Goal: Information Seeking & Learning: Learn about a topic

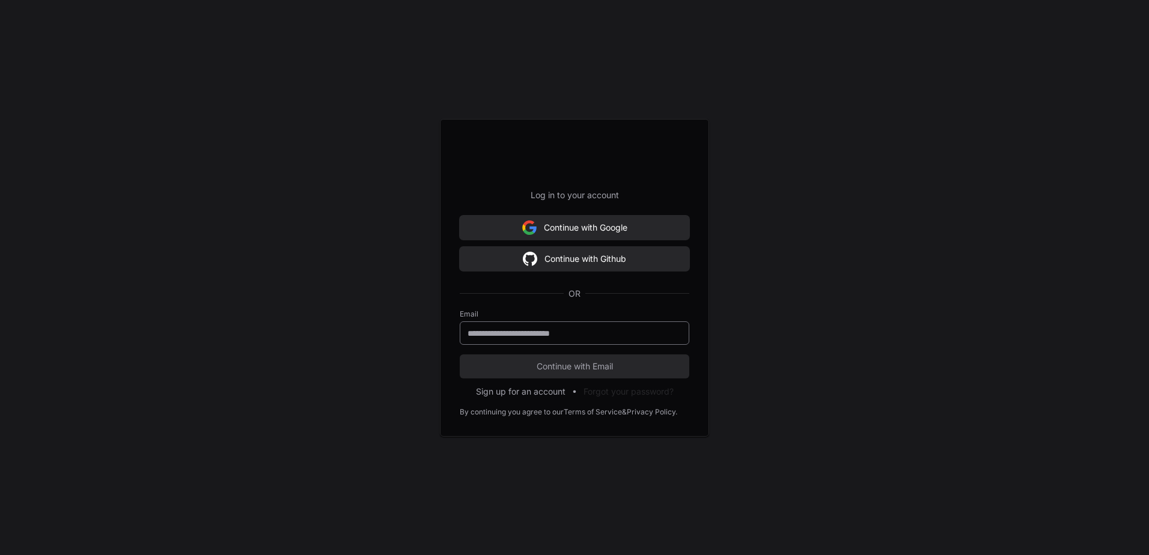
drag, startPoint x: 0, startPoint y: 0, endPoint x: 601, endPoint y: 340, distance: 690.4
click at [601, 340] on div at bounding box center [575, 333] width 230 height 23
type input "**********"
click at [460, 355] on button "Continue with Email" at bounding box center [575, 367] width 230 height 24
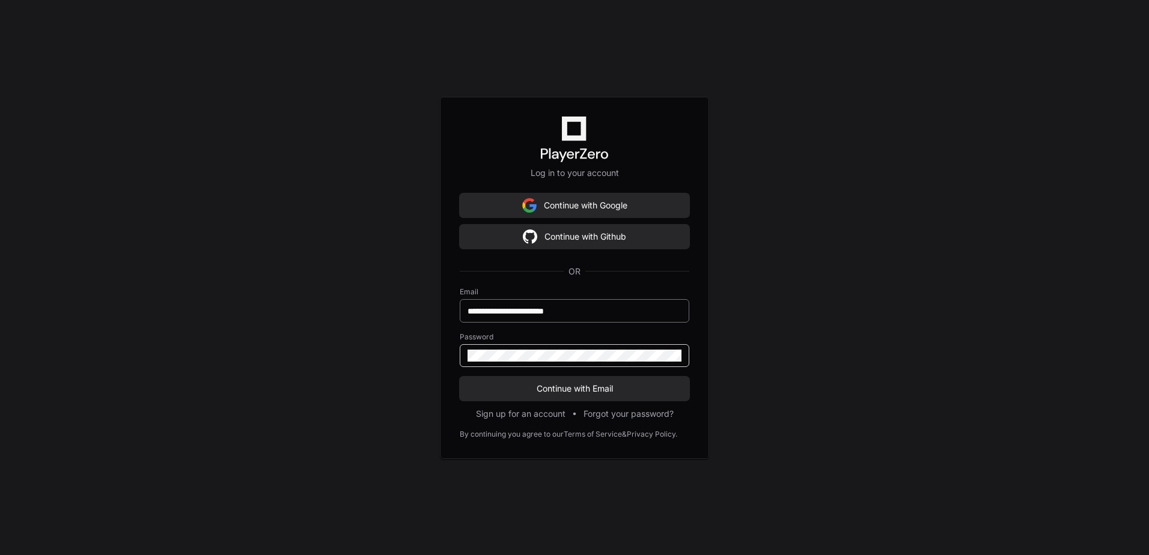
click at [460, 377] on button "Continue with Email" at bounding box center [575, 389] width 230 height 24
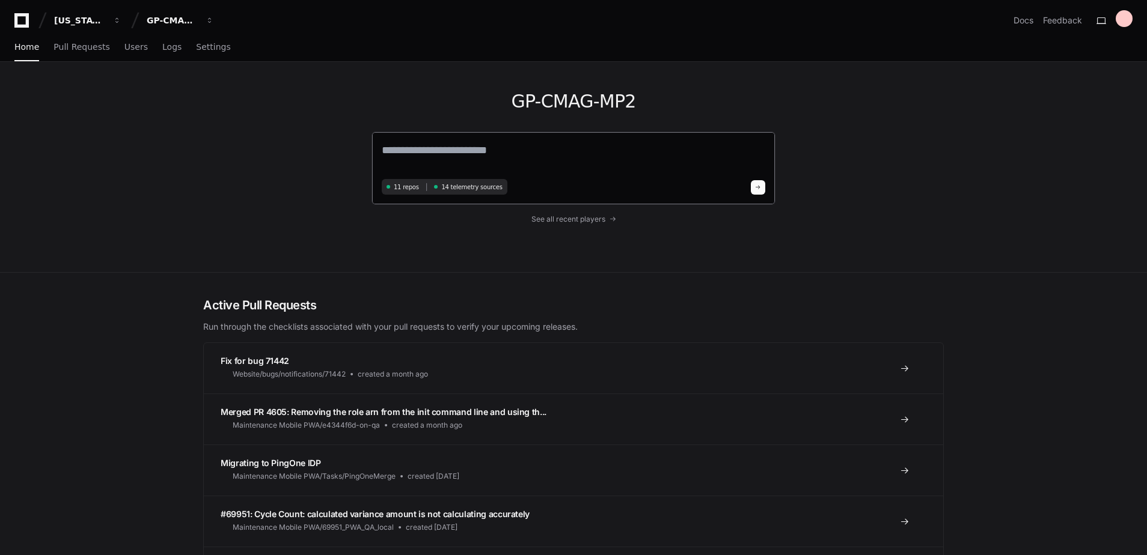
click at [506, 151] on textarea at bounding box center [573, 159] width 383 height 34
type textarea "*"
type textarea "**********"
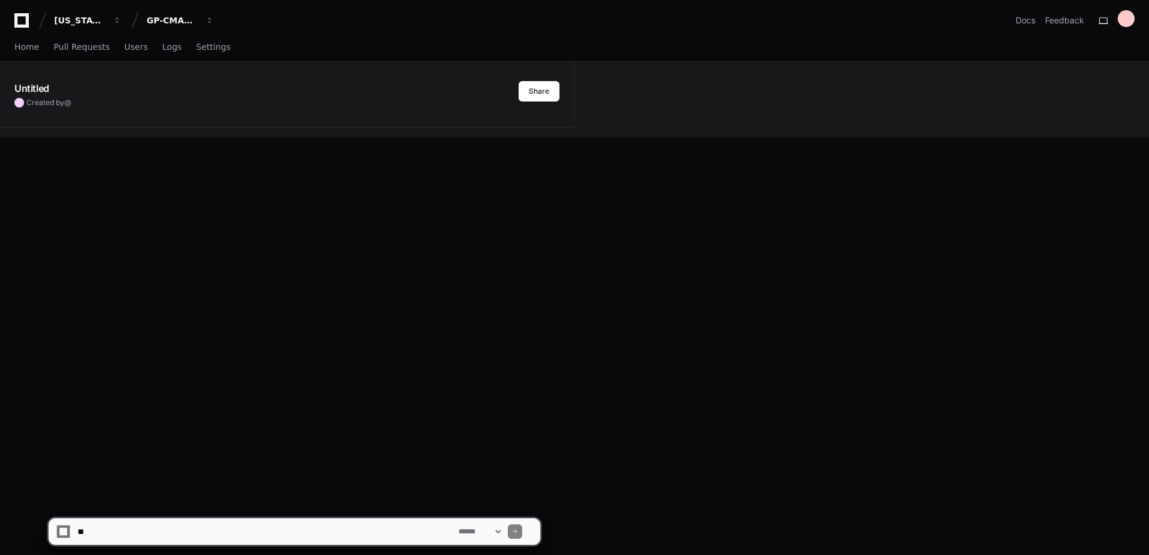
click at [757, 187] on div "**********" at bounding box center [574, 277] width 1149 height 555
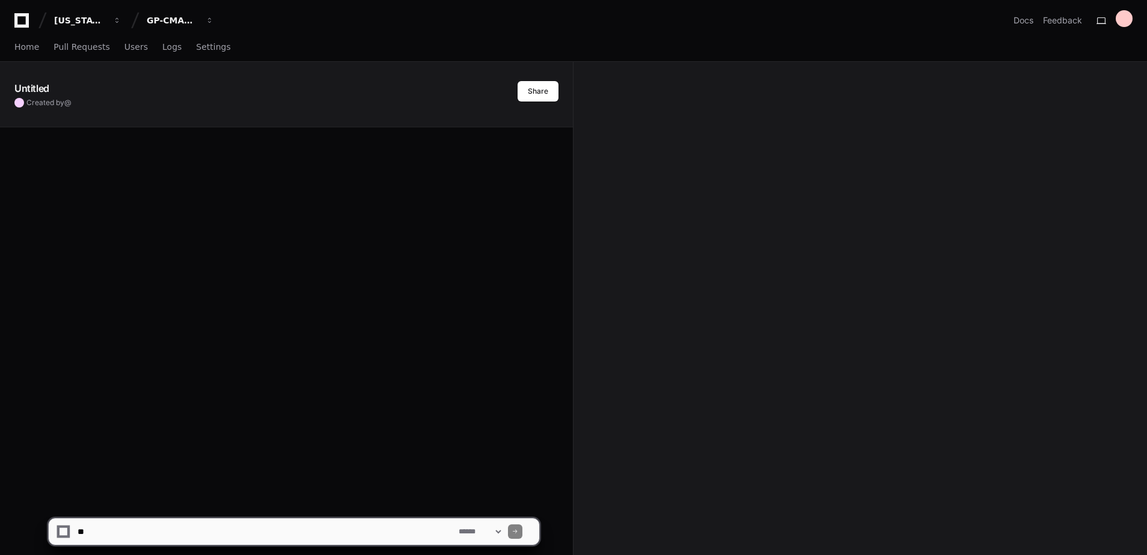
click at [757, 187] on div "Untitled Created by @ Share" at bounding box center [573, 406] width 1147 height 689
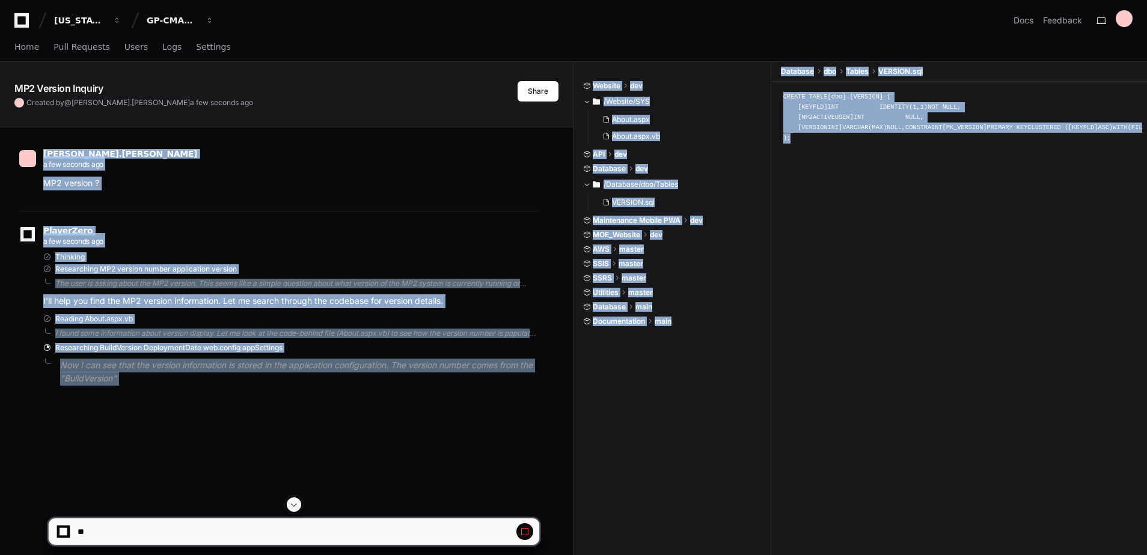
click at [1083, 458] on div "CREATE TABLE [dbo].[ VERSION ] ( [KEYFLD] INT IDENTITY ( 1 , 1 ) NOT NULL , [MP…" at bounding box center [959, 321] width 376 height 478
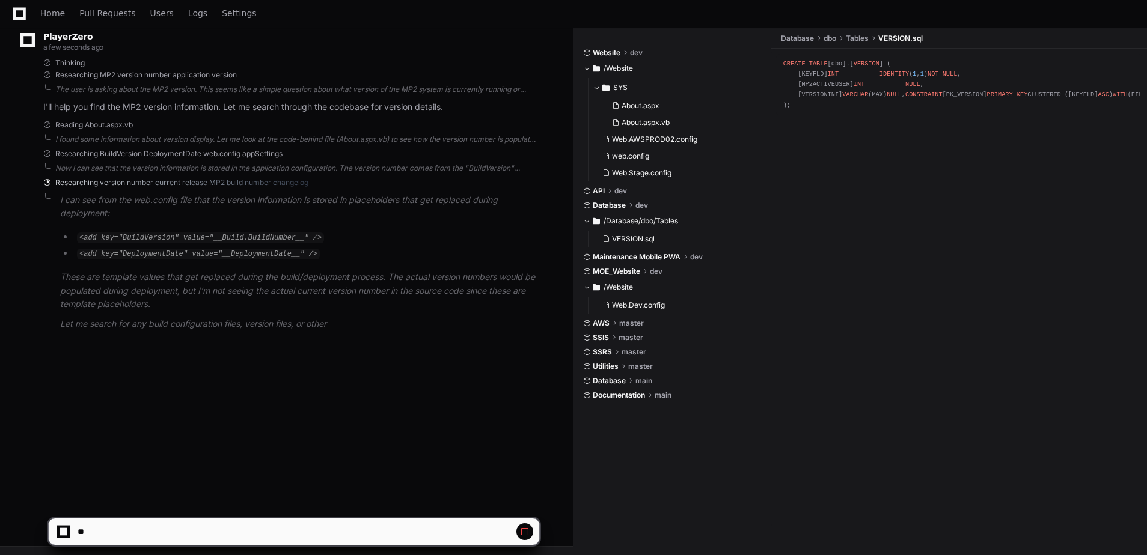
scroll to position [195, 0]
click at [646, 237] on span "VERSION.sql" at bounding box center [633, 238] width 43 height 10
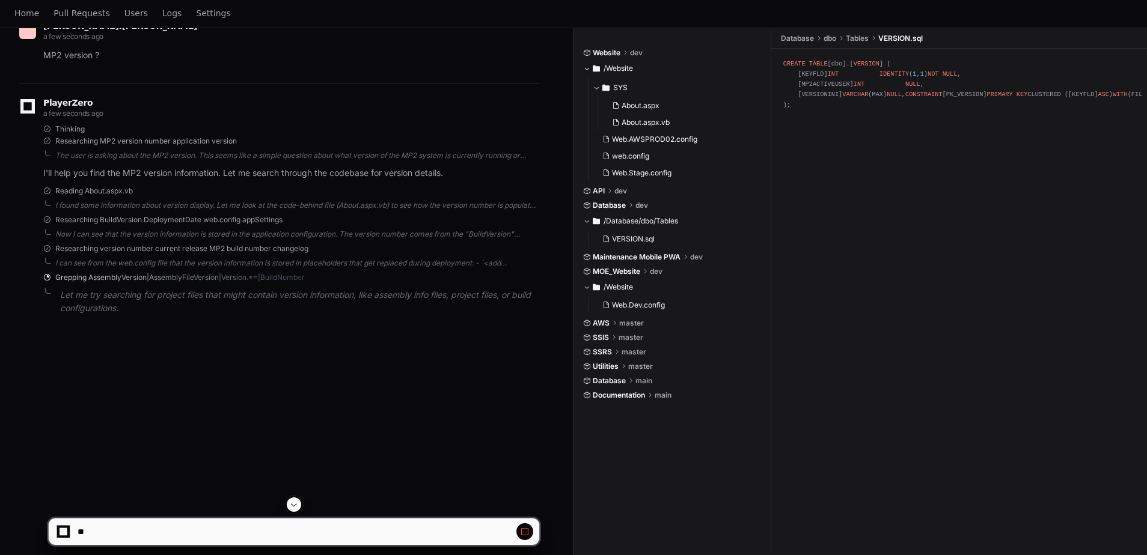
scroll to position [15, 0]
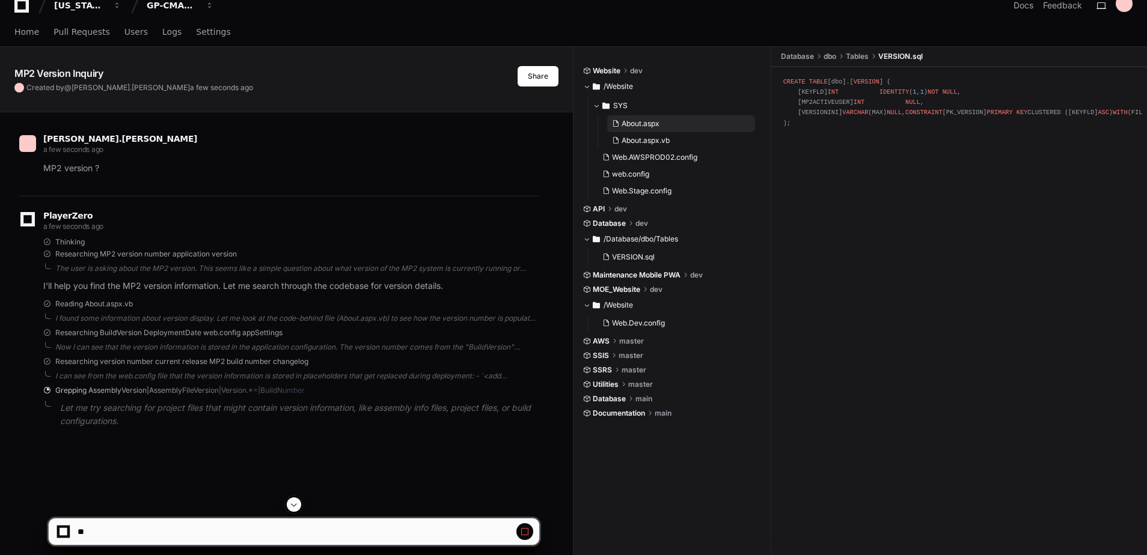
click at [659, 120] on span "About.aspx" at bounding box center [641, 124] width 38 height 10
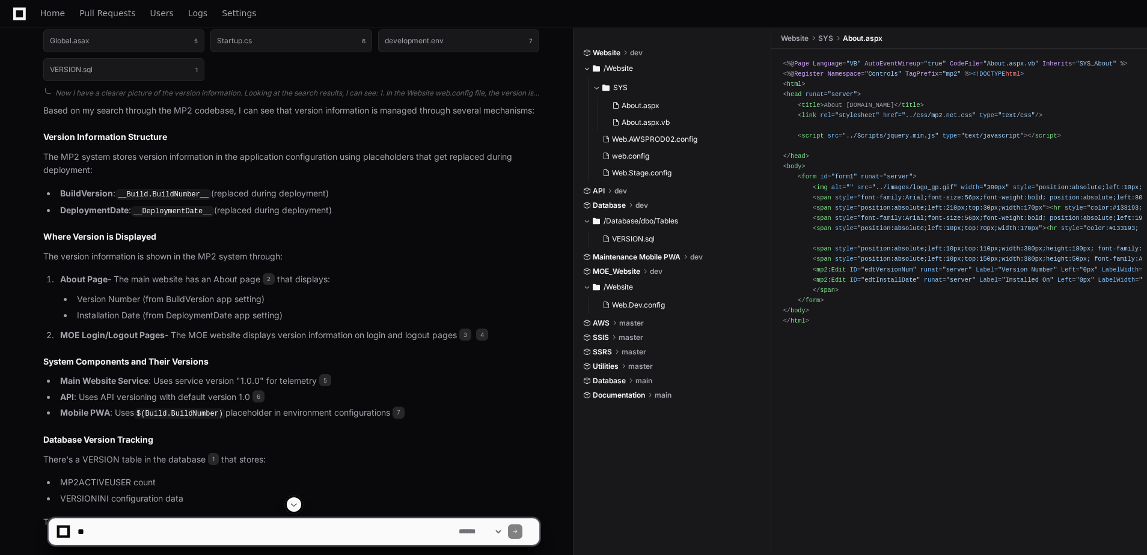
scroll to position [442, 0]
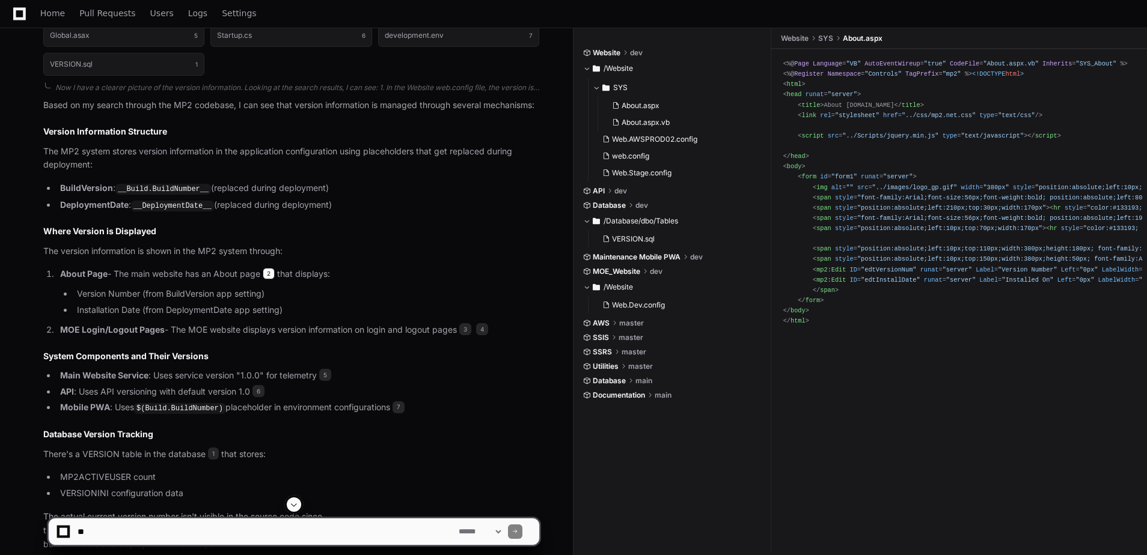
click at [273, 273] on span "2" at bounding box center [269, 274] width 12 height 12
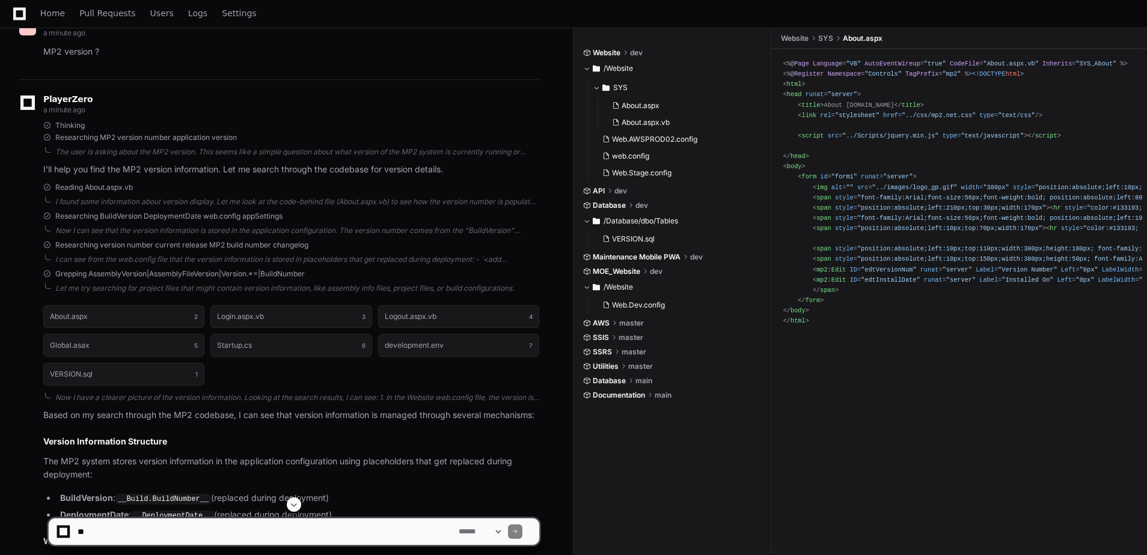
scroll to position [131, 0]
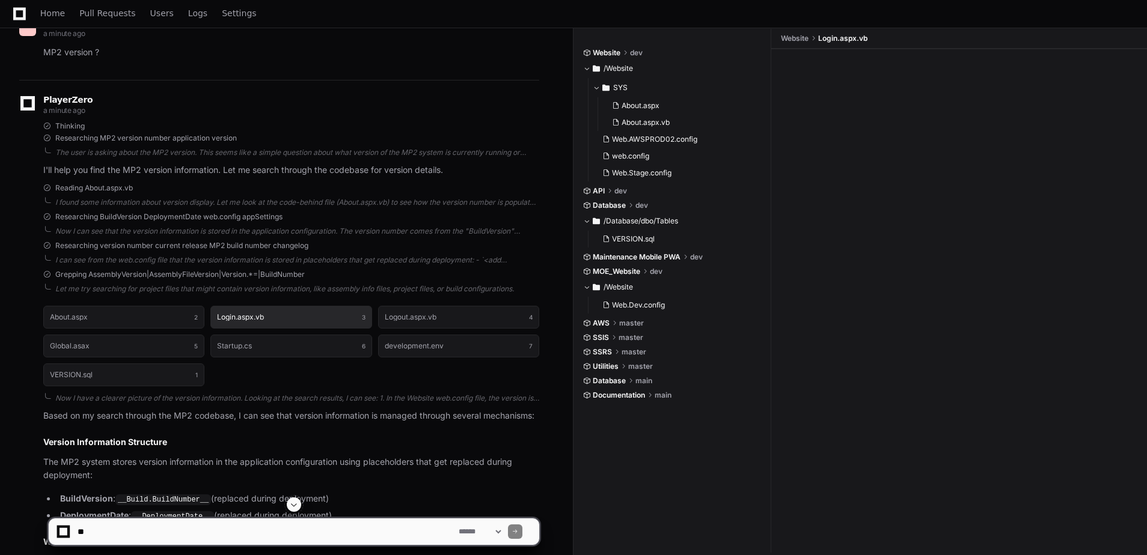
click at [272, 320] on button "Login.aspx.vb 3" at bounding box center [290, 317] width 161 height 23
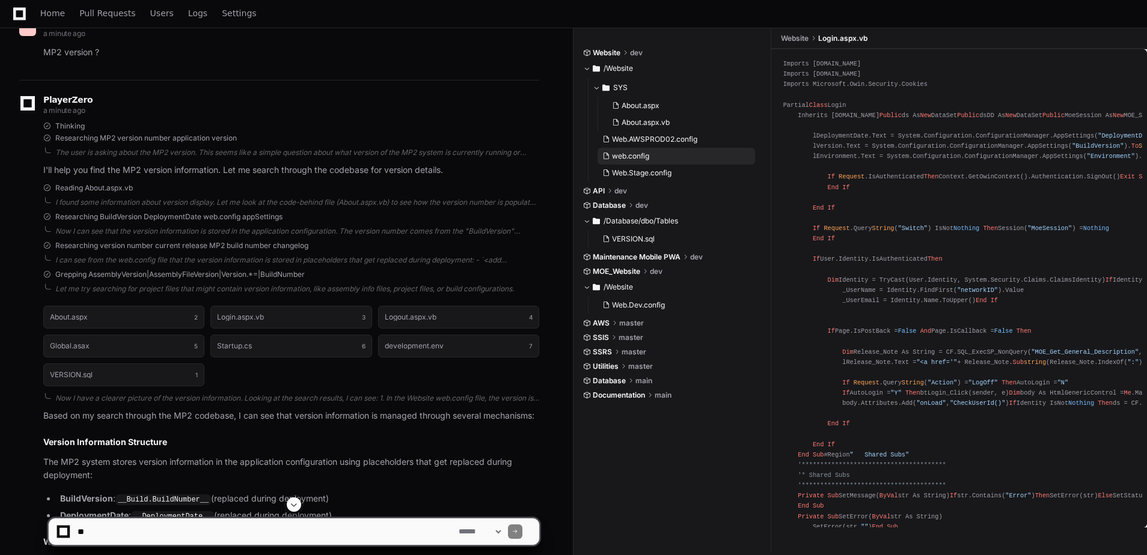
click at [629, 154] on span "web.config" at bounding box center [630, 156] width 37 height 10
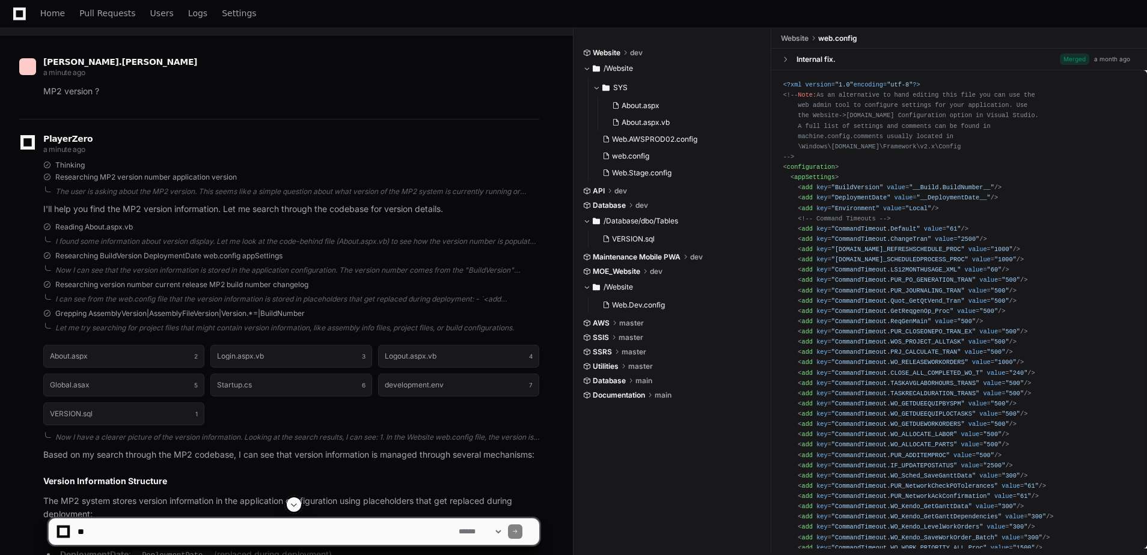
scroll to position [71, 0]
